Goal: Find specific page/section: Find specific page/section

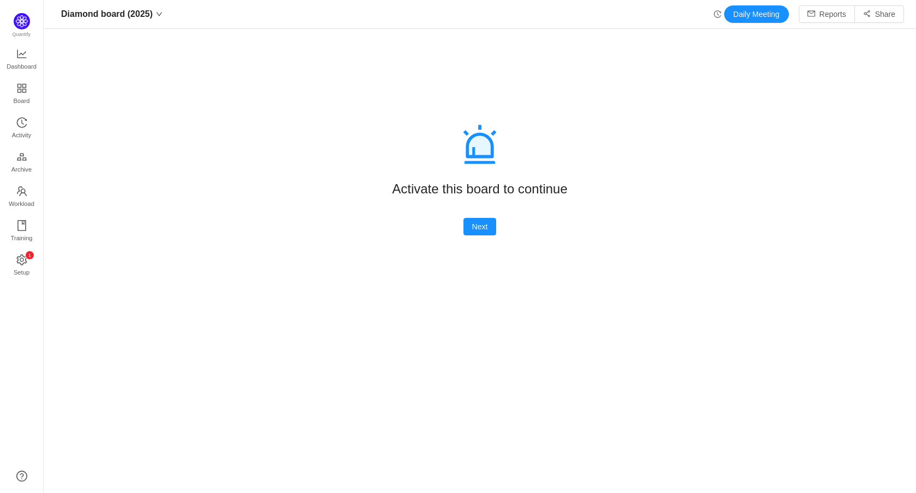
scroll to position [493, 872]
